Goal: Task Accomplishment & Management: Complete application form

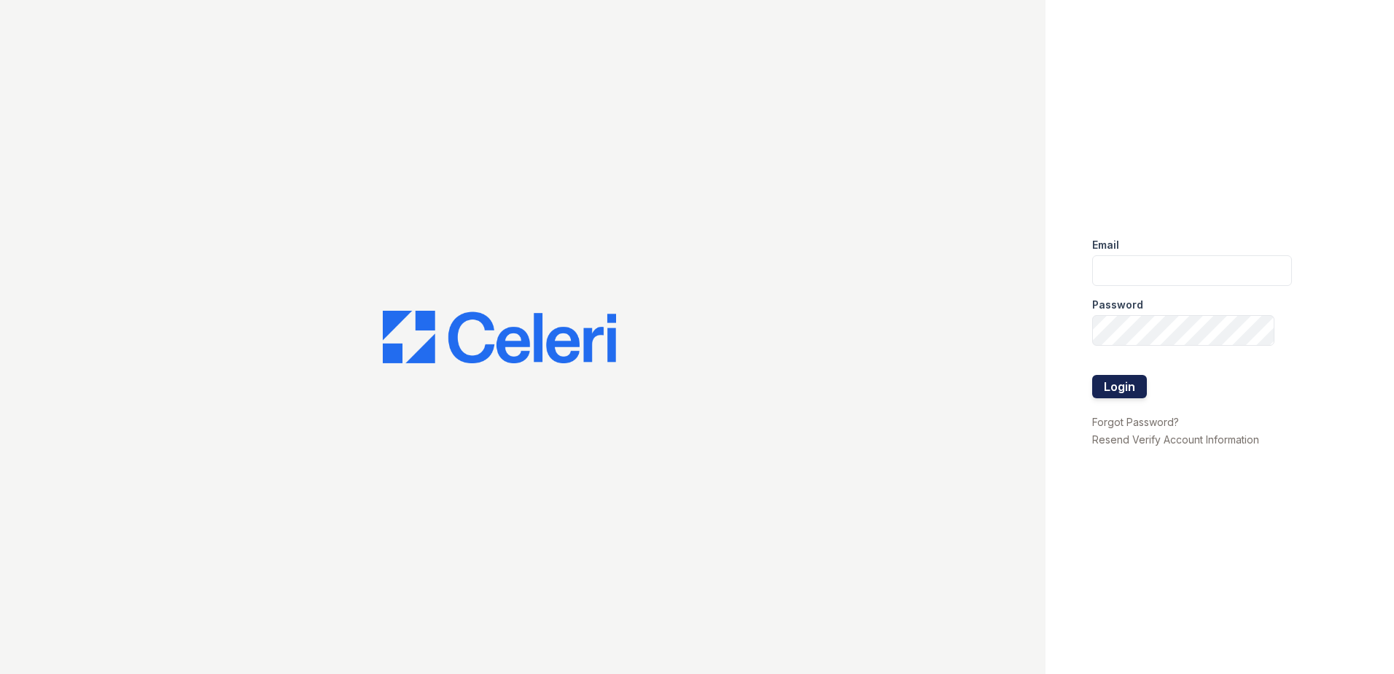
type input "jcoward@trinity-pm.com"
click at [1112, 381] on button "Login" at bounding box center [1119, 386] width 55 height 23
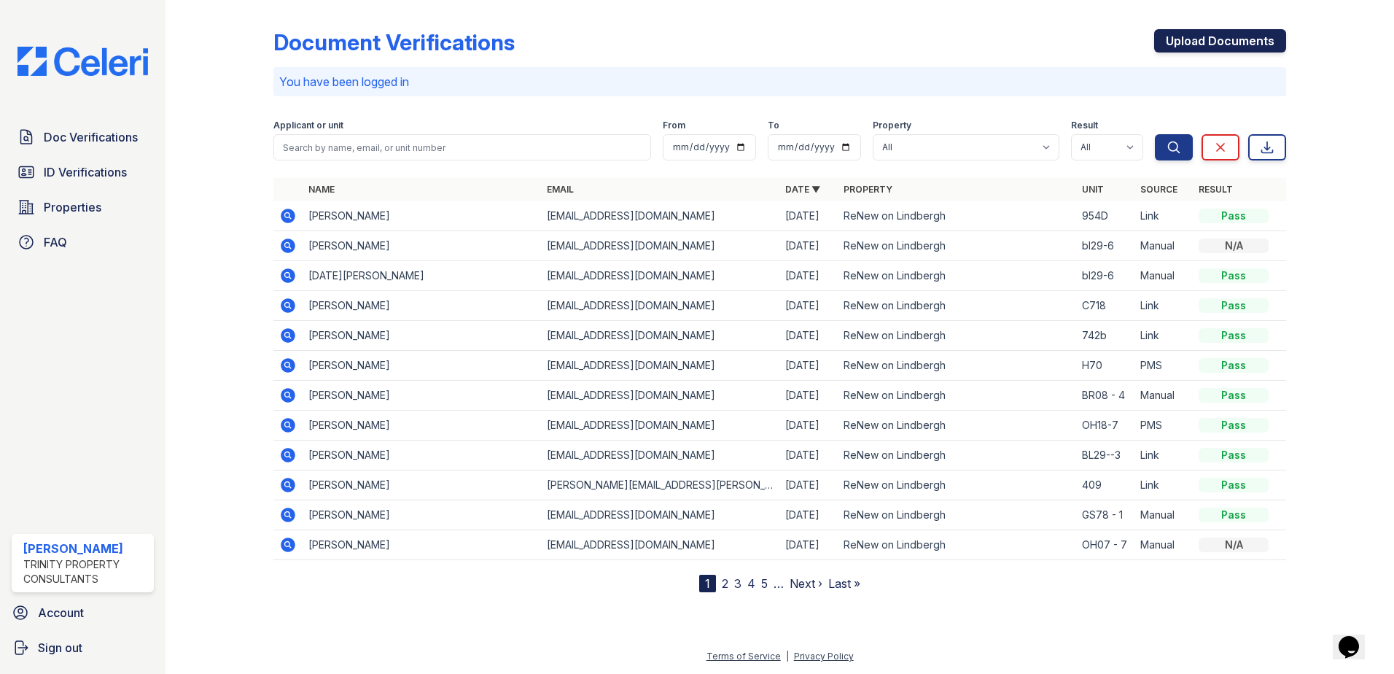
click at [1184, 40] on link "Upload Documents" at bounding box center [1220, 40] width 132 height 23
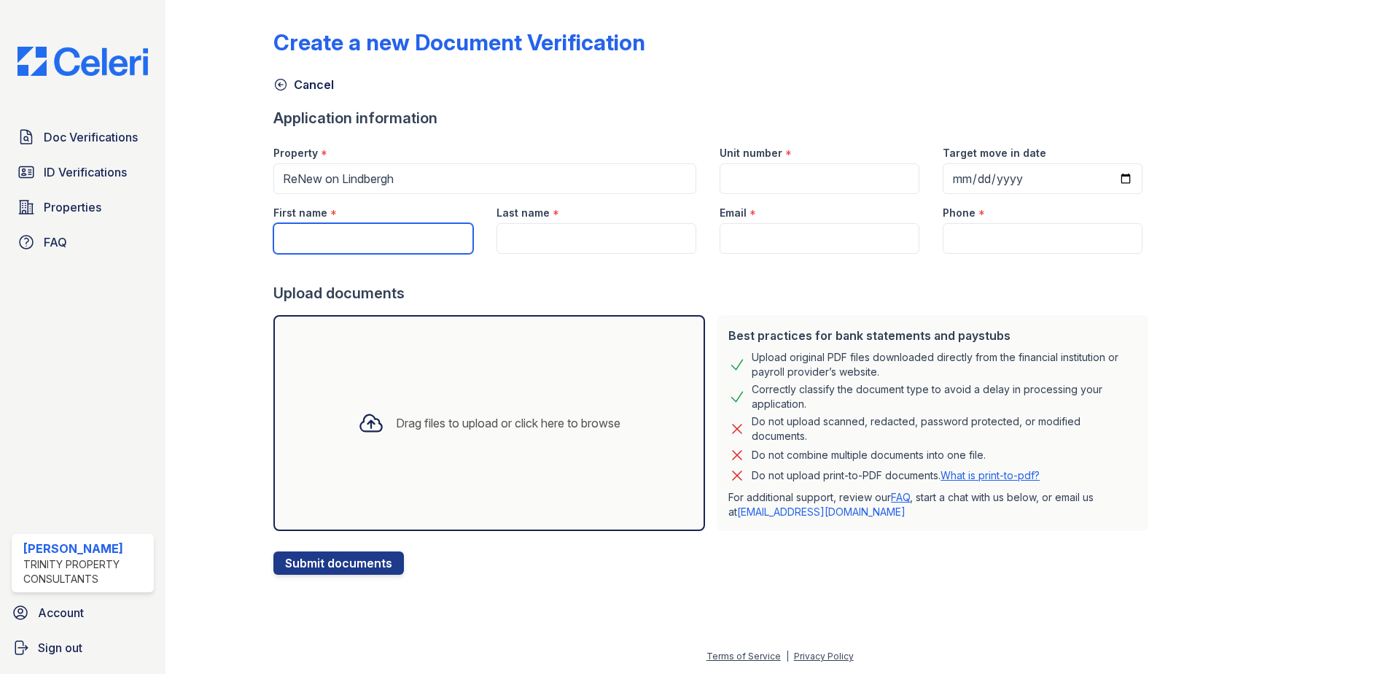
click at [316, 227] on input "First name" at bounding box center [373, 238] width 200 height 31
click at [776, 171] on input "Unit number" at bounding box center [820, 178] width 200 height 31
click at [731, 163] on div "Unit number *" at bounding box center [820, 148] width 200 height 29
click at [733, 173] on input "Unit number" at bounding box center [820, 178] width 200 height 31
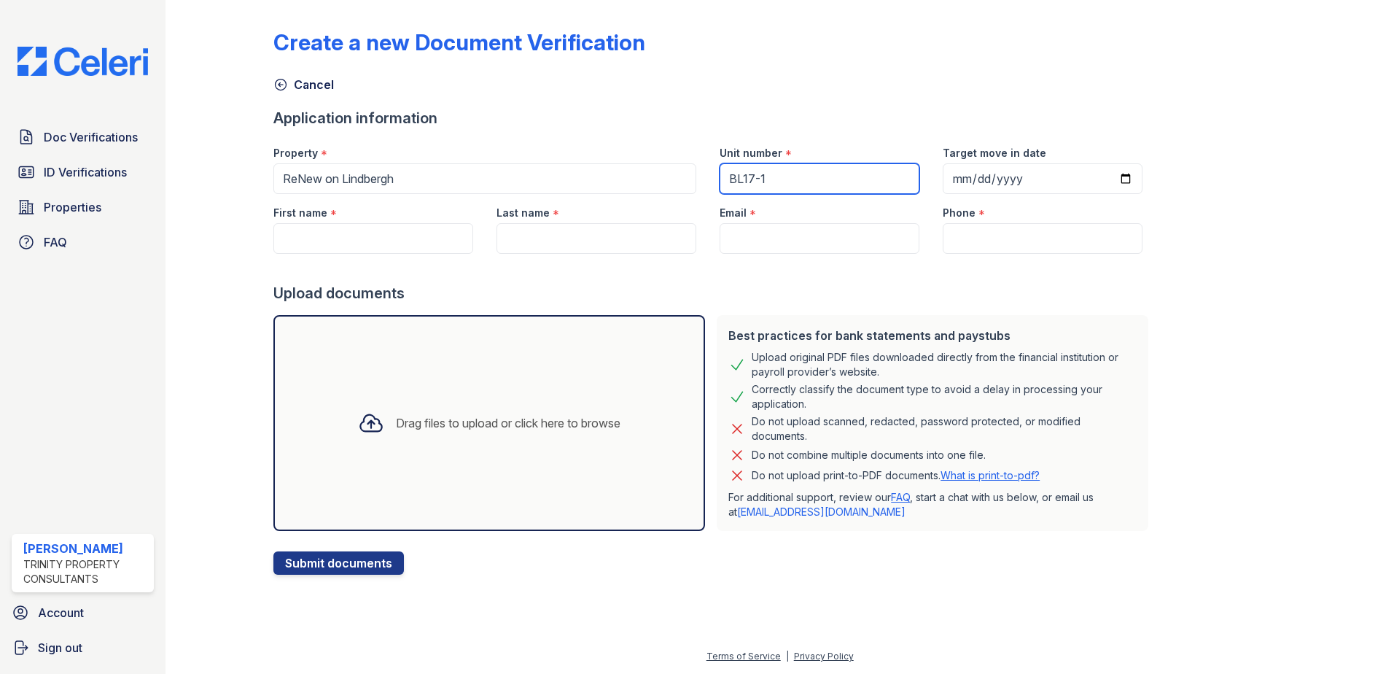
type input "BL17-1"
click at [1187, 173] on div "Create a new Document Verification Cancel Application information Property * Re…" at bounding box center [779, 290] width 1013 height 569
click at [528, 430] on div "Drag files to upload or click here to browse" at bounding box center [508, 422] width 225 height 17
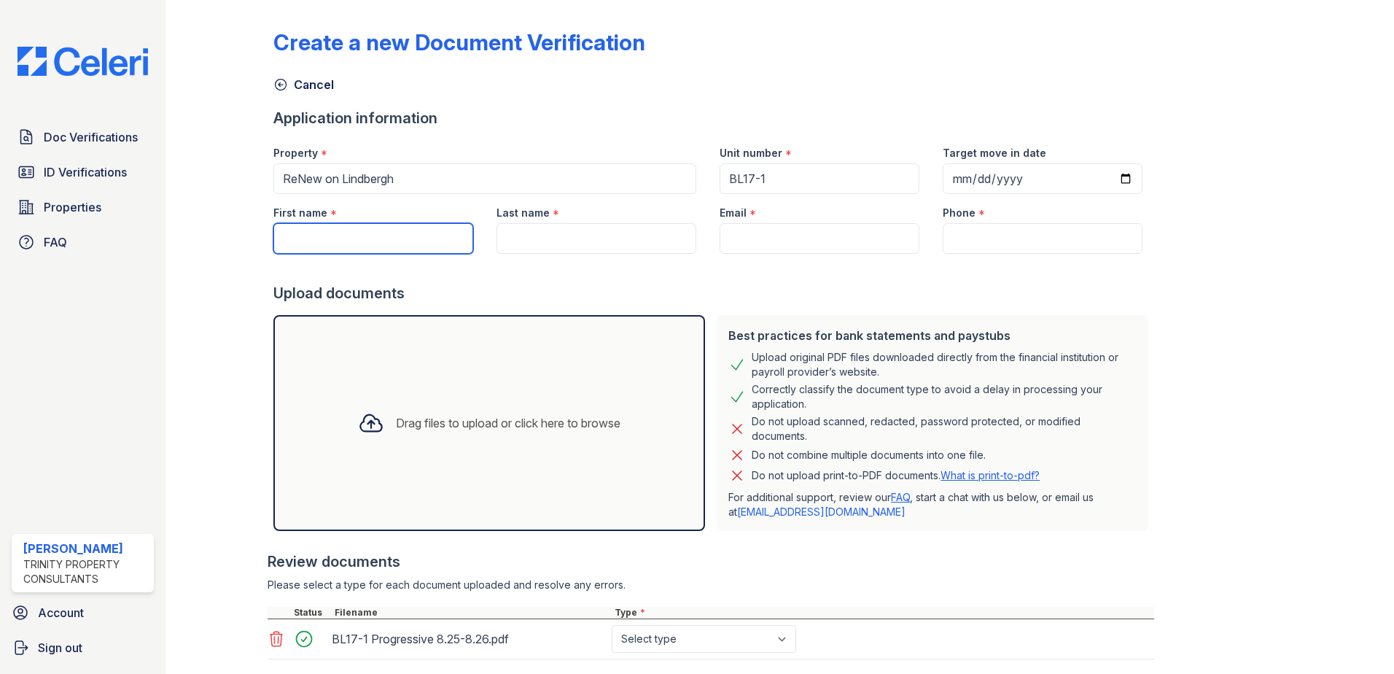
click at [319, 226] on input "First name" at bounding box center [373, 238] width 200 height 31
type input "M"
click at [290, 85] on link "Cancel" at bounding box center [303, 84] width 61 height 17
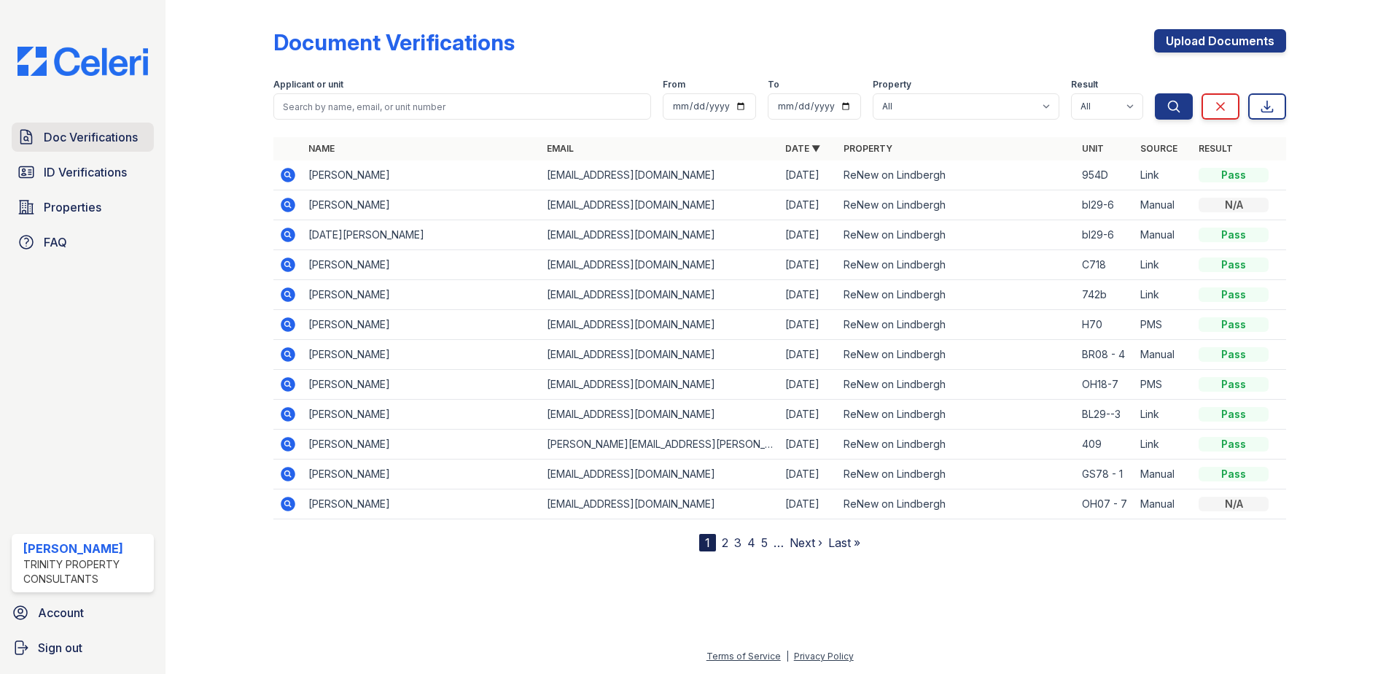
click at [103, 136] on span "Doc Verifications" at bounding box center [91, 136] width 94 height 17
click at [1176, 104] on icon "submit" at bounding box center [1173, 106] width 15 height 15
click at [1232, 39] on link "Upload Documents" at bounding box center [1220, 40] width 132 height 23
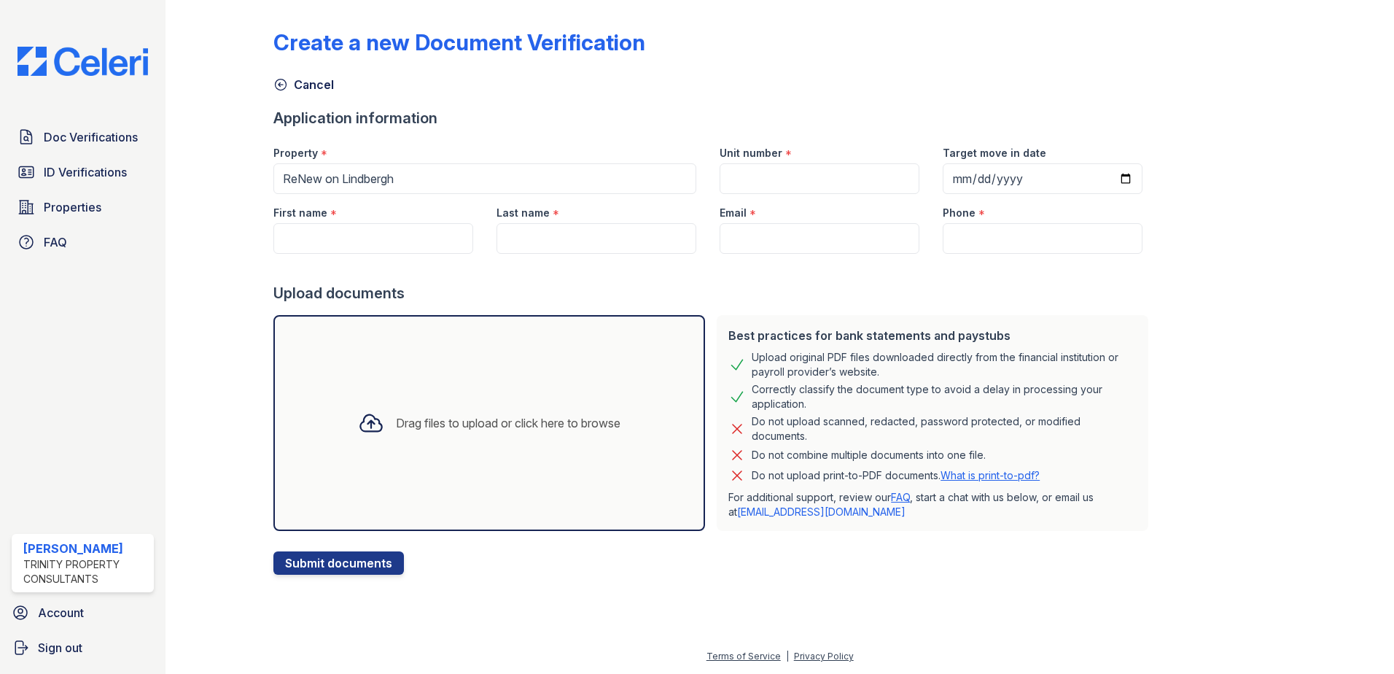
click at [744, 158] on label "Unit number" at bounding box center [751, 153] width 63 height 15
click at [744, 163] on input "Unit number" at bounding box center [820, 178] width 200 height 31
type input "BL17-1"
click at [951, 182] on input "Target move in date" at bounding box center [1043, 178] width 200 height 31
